Goal: Task Accomplishment & Management: Manage account settings

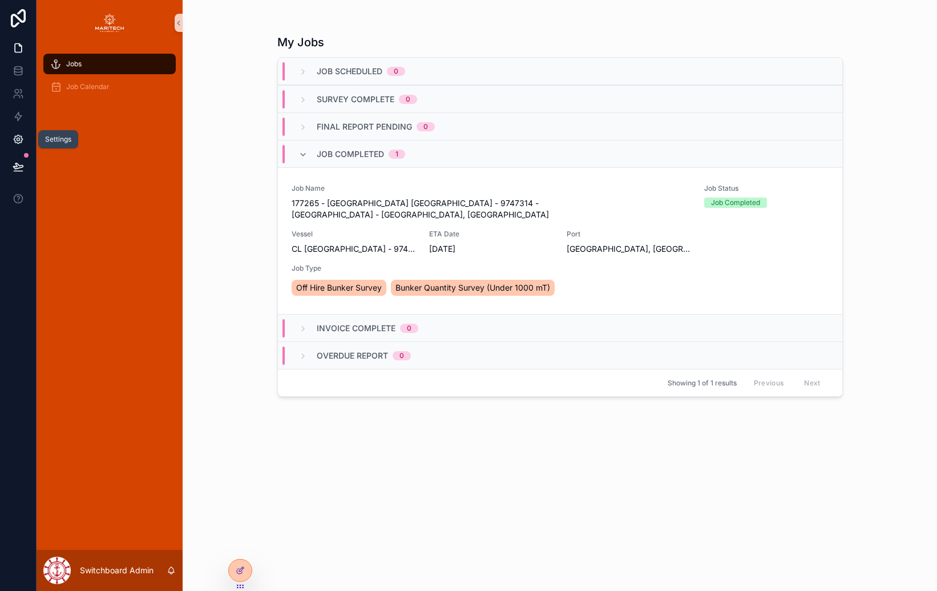
click at [19, 140] on icon at bounding box center [18, 139] width 3 height 3
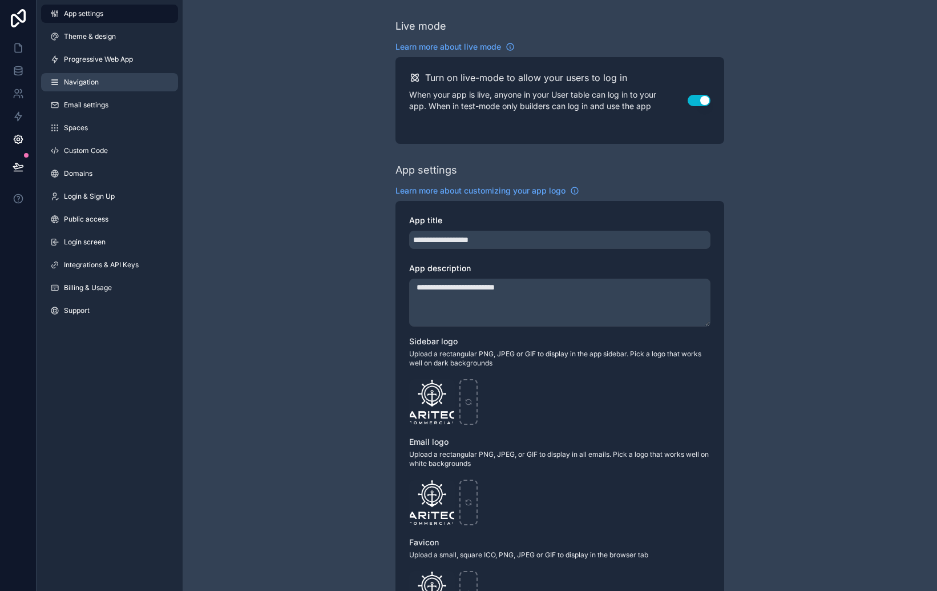
click at [62, 83] on link "Navigation" at bounding box center [109, 82] width 137 height 18
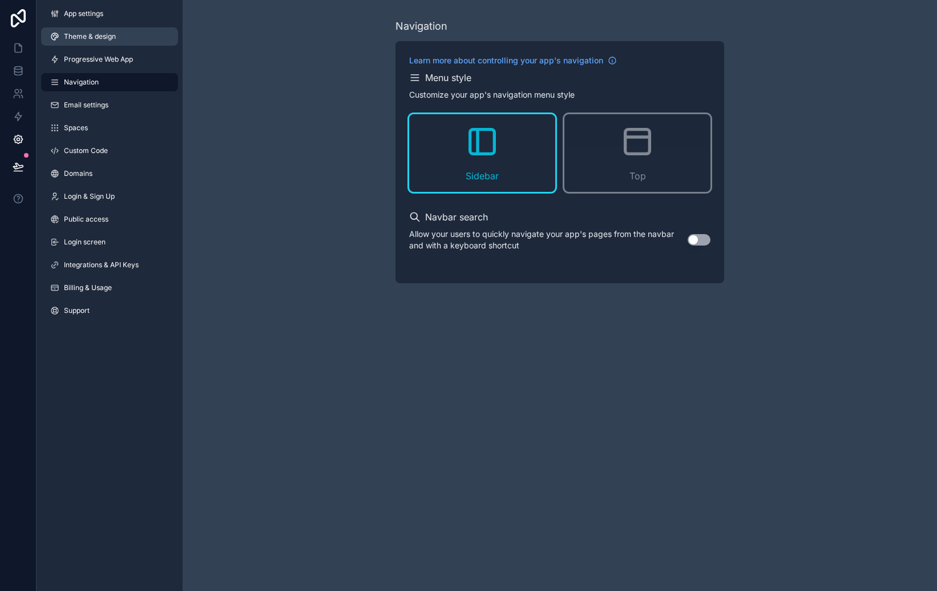
click at [91, 42] on link "Theme & design" at bounding box center [109, 36] width 137 height 18
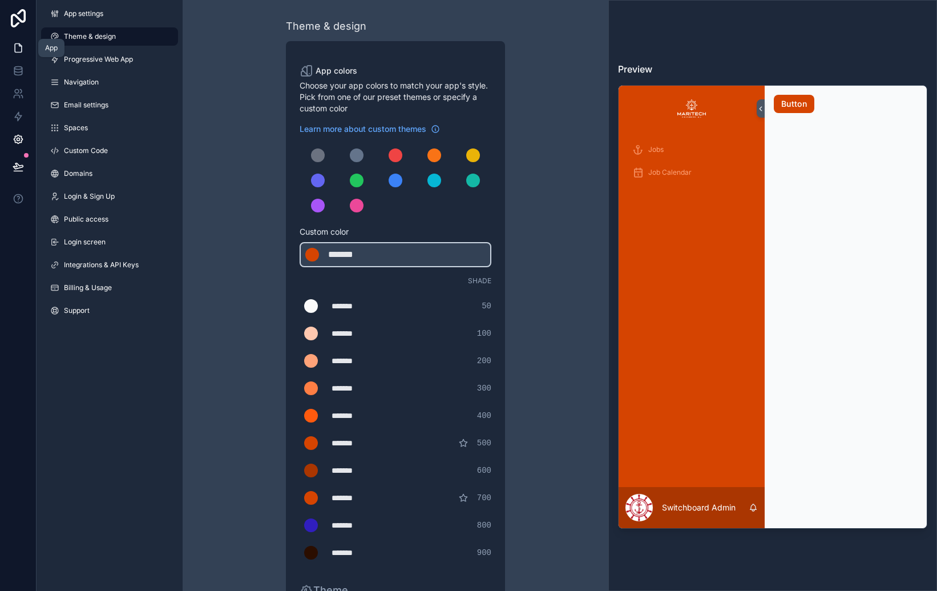
click at [22, 46] on icon at bounding box center [18, 47] width 11 height 11
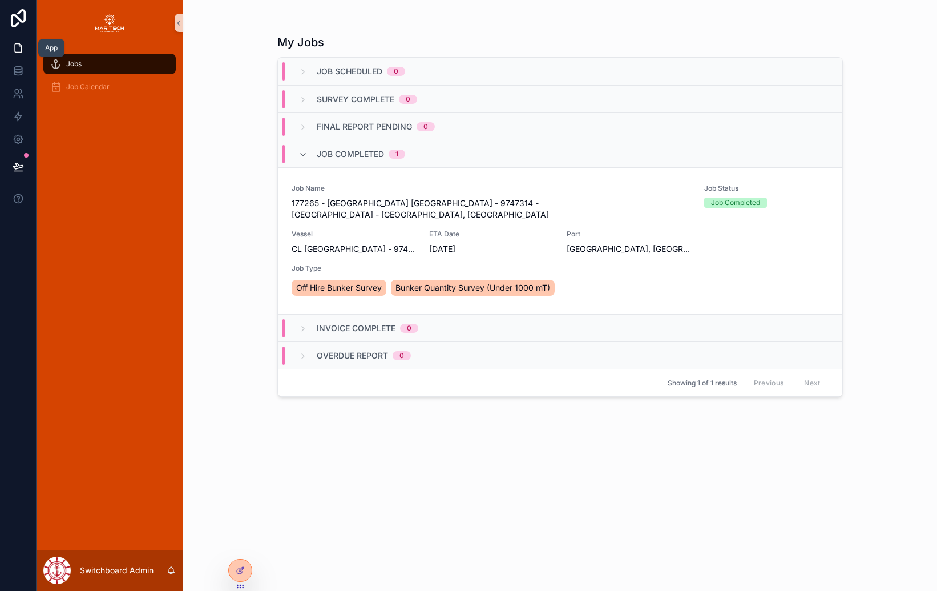
click at [21, 43] on icon at bounding box center [18, 47] width 11 height 11
click at [19, 70] on icon at bounding box center [18, 70] width 11 height 11
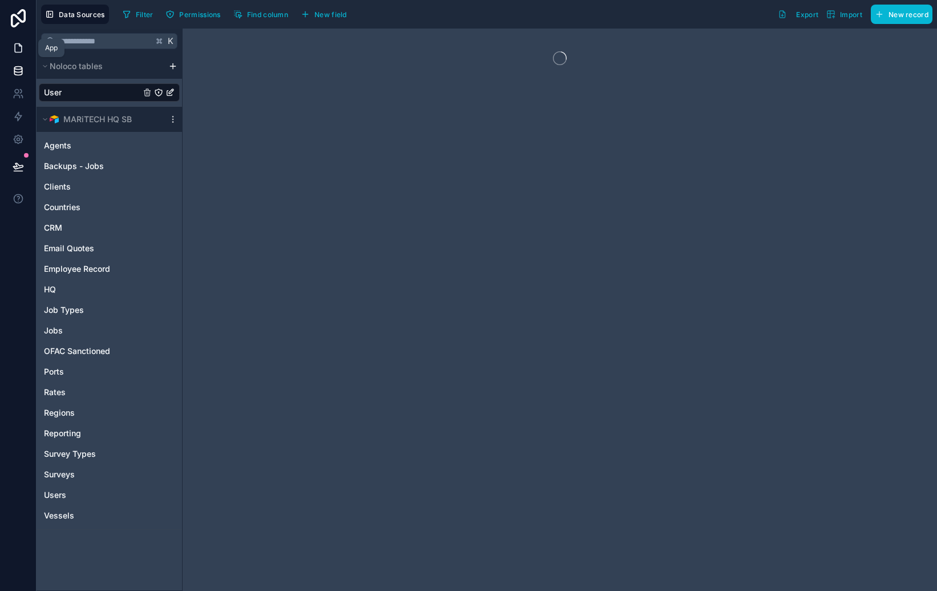
click at [19, 44] on icon at bounding box center [18, 48] width 7 height 9
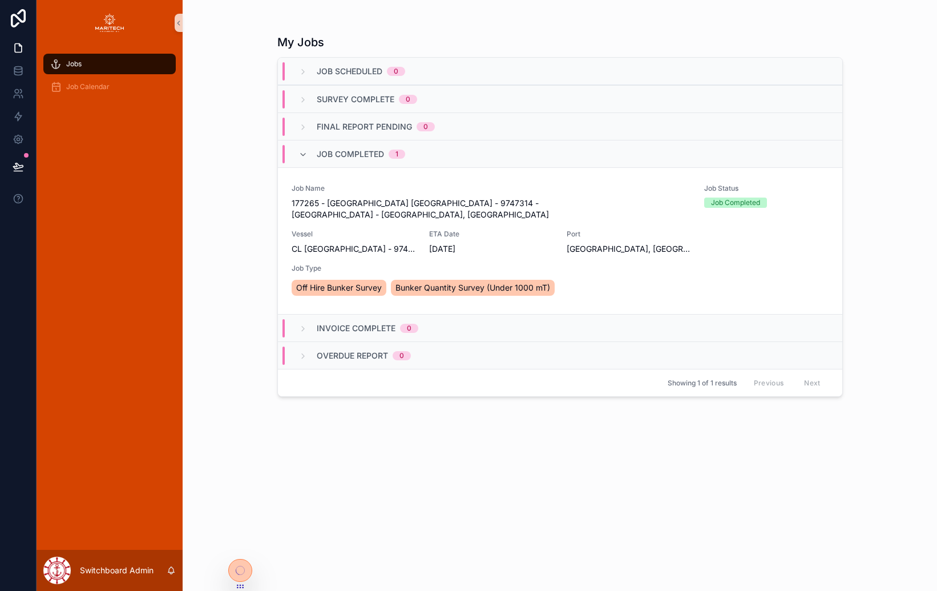
click at [223, 129] on div "My Jobs Job Scheduled 0 Survey Complete 0 Final Report Pending 0 Job Completed …" at bounding box center [560, 295] width 754 height 591
click at [243, 571] on icon at bounding box center [240, 569] width 9 height 9
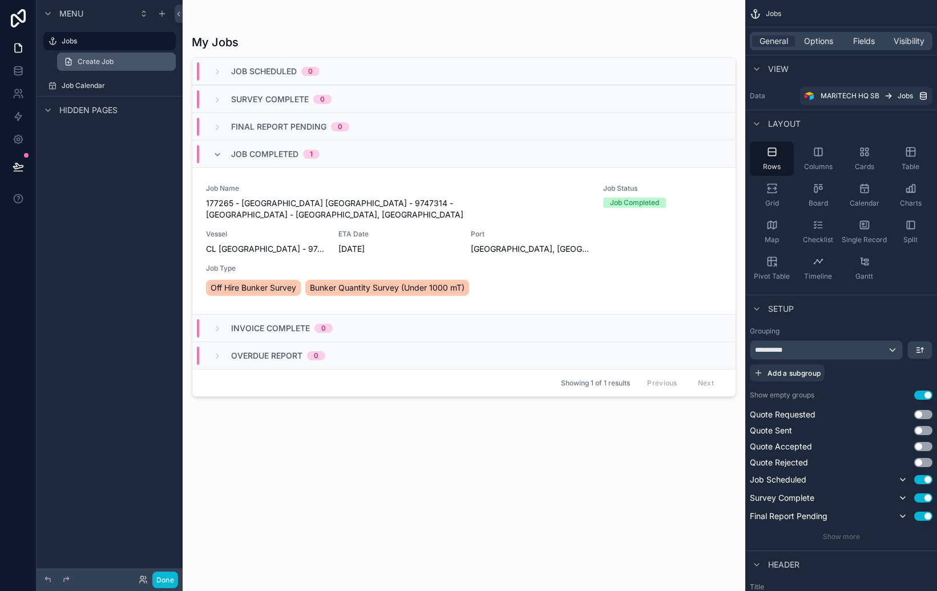
click at [100, 63] on span "Create Job" at bounding box center [96, 61] width 36 height 9
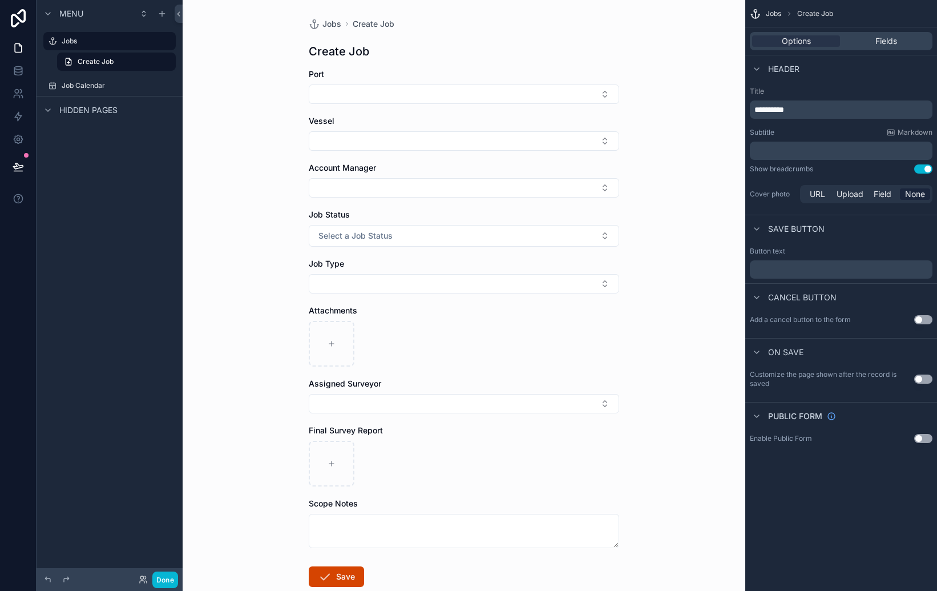
click at [144, 152] on div "Menu Jobs Create Job Job Calendar Hidden pages" at bounding box center [110, 288] width 146 height 577
click at [145, 152] on div "Menu Jobs Create Job Job Calendar Hidden pages" at bounding box center [110, 288] width 146 height 577
click at [20, 42] on icon at bounding box center [18, 47] width 11 height 11
drag, startPoint x: 75, startPoint y: 168, endPoint x: 13, endPoint y: 107, distance: 87.2
click at [74, 168] on div "Menu Jobs Create Job Job Calendar Hidden pages" at bounding box center [110, 288] width 146 height 577
